Goal: Task Accomplishment & Management: Manage account settings

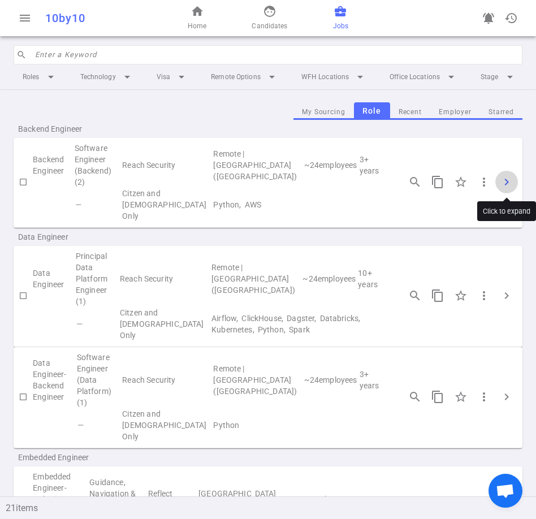
click at [507, 183] on span "chevron_right" at bounding box center [507, 182] width 14 height 14
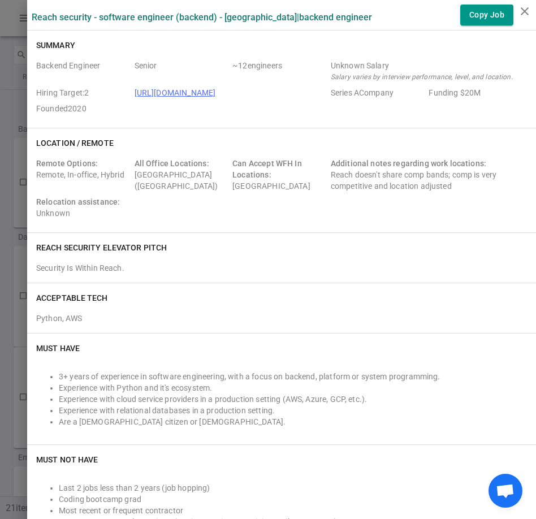
click at [173, 91] on link "[URL][DOMAIN_NAME]" at bounding box center [175, 92] width 81 height 9
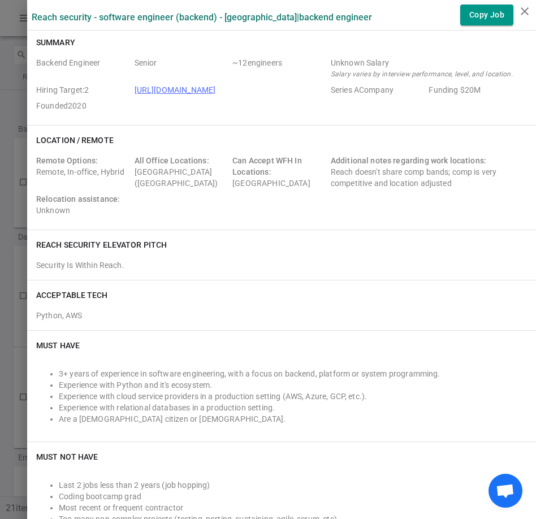
scroll to position [5, 0]
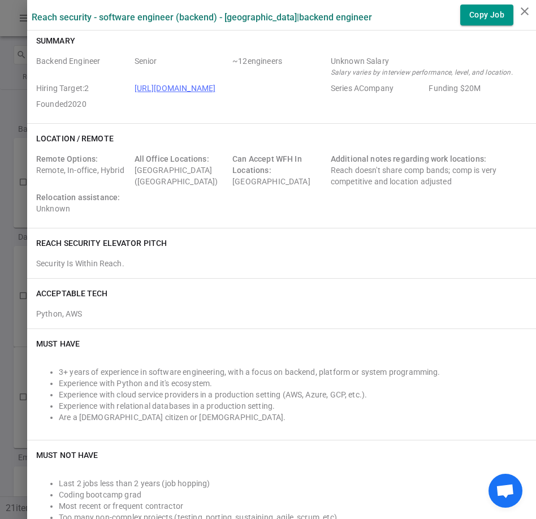
click at [21, 79] on div at bounding box center [268, 259] width 536 height 519
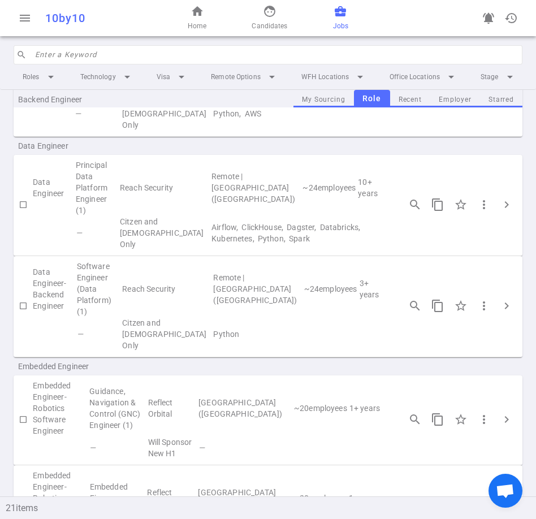
scroll to position [105, 0]
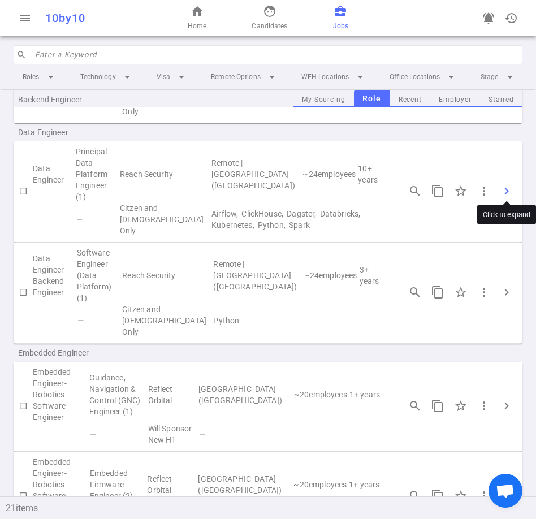
click at [503, 184] on span "chevron_right" at bounding box center [507, 191] width 14 height 14
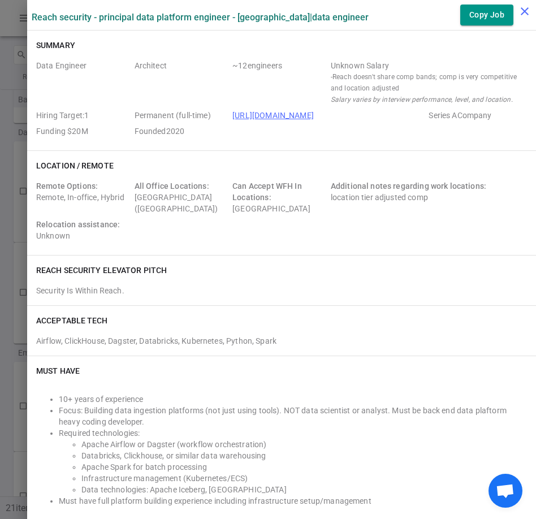
click at [528, 13] on icon "close" at bounding box center [525, 12] width 14 height 14
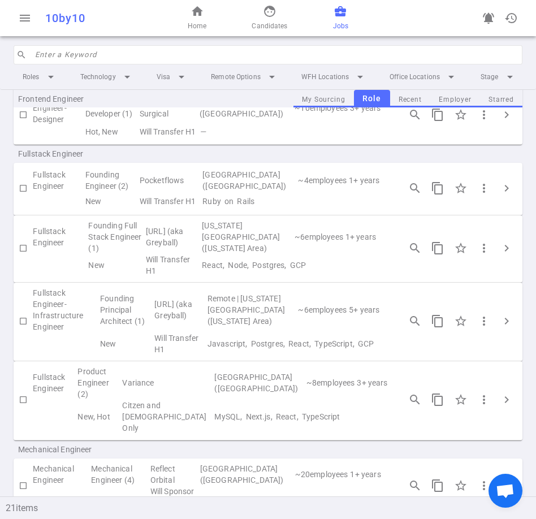
scroll to position [726, 0]
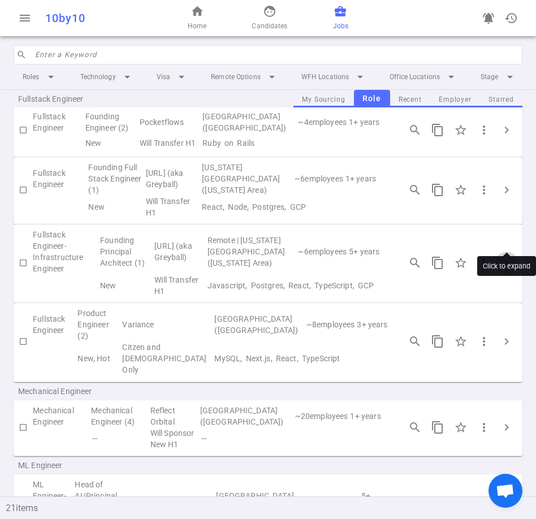
click at [508, 256] on span "chevron_right" at bounding box center [507, 263] width 14 height 14
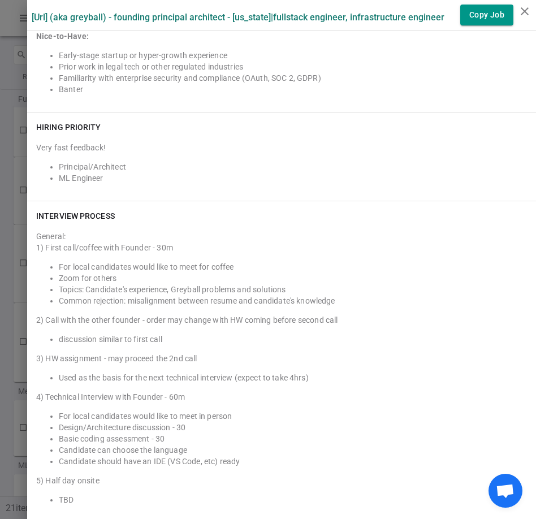
scroll to position [1432, 0]
click at [17, 113] on div at bounding box center [268, 259] width 536 height 519
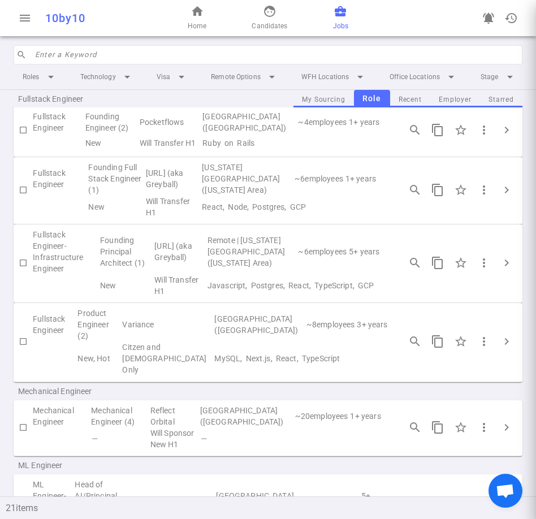
click at [17, 113] on div at bounding box center [268, 259] width 536 height 519
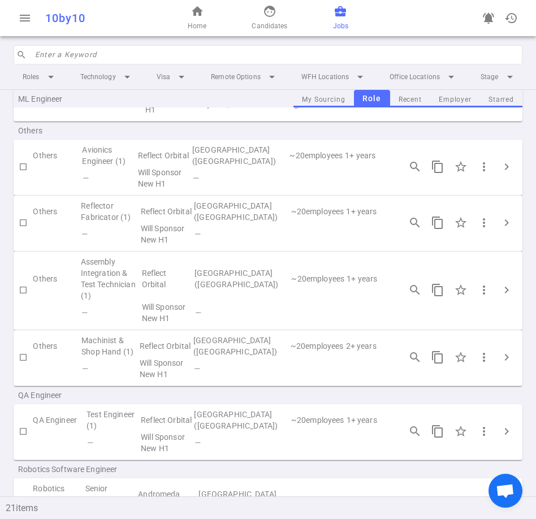
scroll to position [1239, 0]
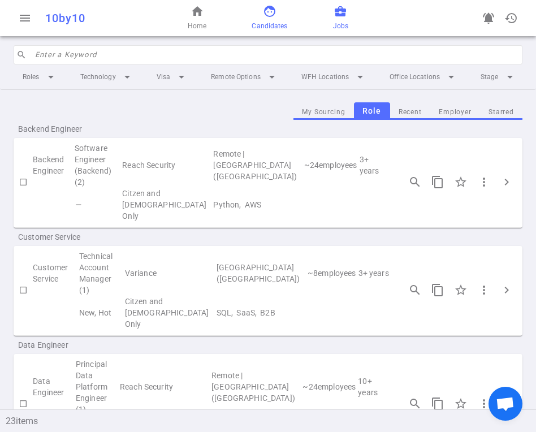
click at [271, 15] on span "face" at bounding box center [270, 12] width 14 height 14
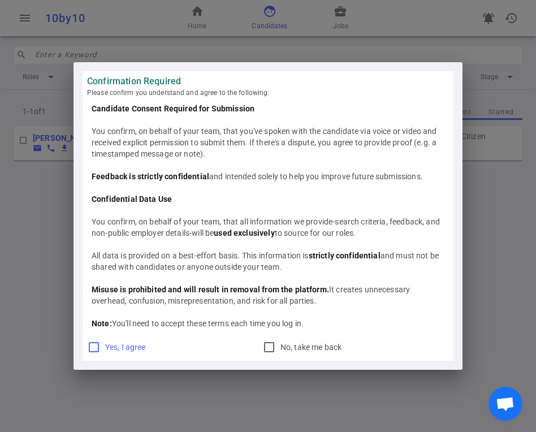
click at [89, 344] on input "Yes, I agree" at bounding box center [94, 347] width 14 height 14
checkbox input "true"
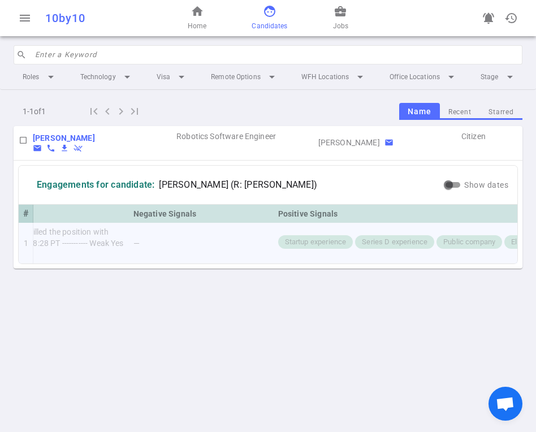
scroll to position [0, 692]
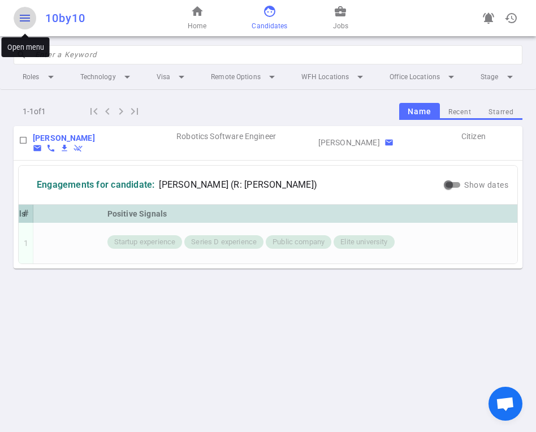
click at [19, 17] on span "menu" at bounding box center [25, 18] width 14 height 14
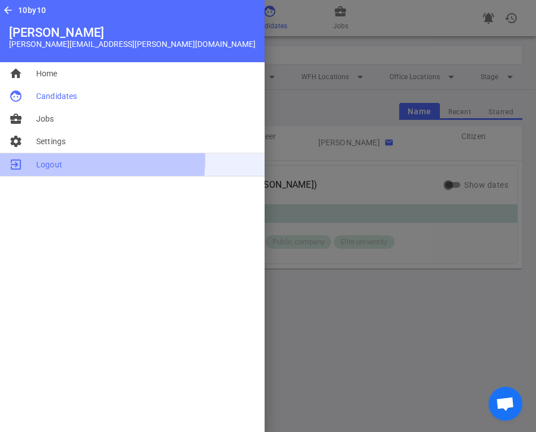
click at [46, 159] on span "Logout" at bounding box center [49, 164] width 26 height 11
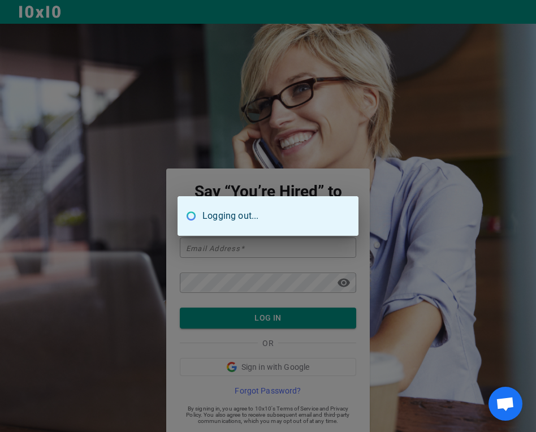
type input "troy.baines@icloud.com"
